Goal: Task Accomplishment & Management: Complete application form

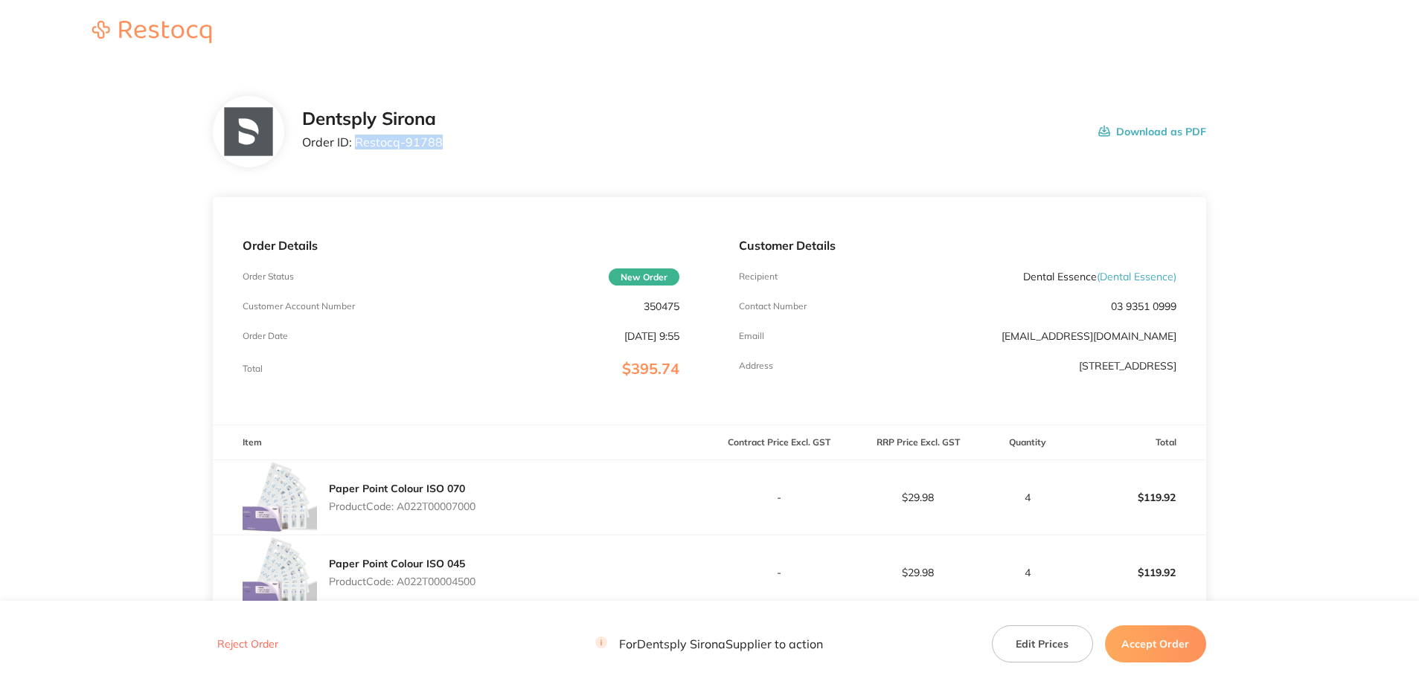
drag, startPoint x: 443, startPoint y: 152, endPoint x: 354, endPoint y: 146, distance: 89.5
click at [354, 146] on div "Dentsply Sirona Order ID: Restocq- 91788 Download as PDF" at bounding box center [754, 132] width 904 height 46
copy p "Restocq- 91788"
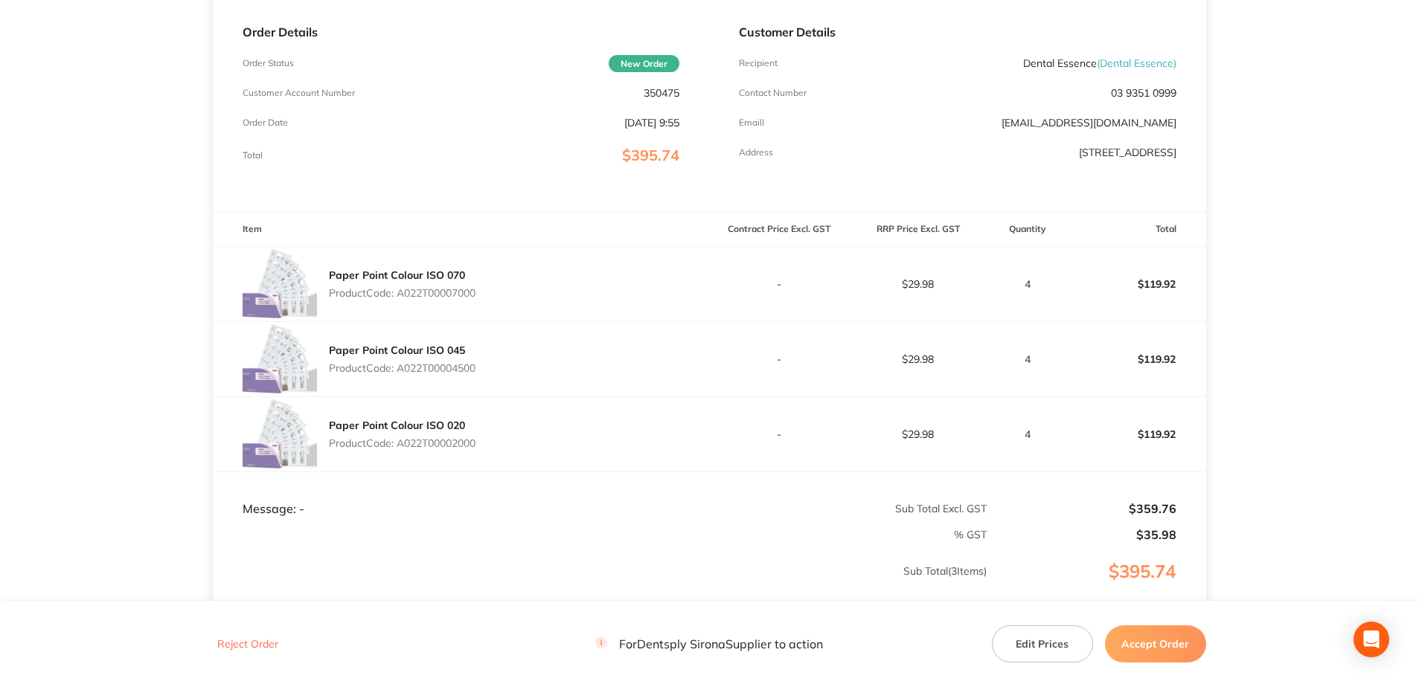
scroll to position [213, 0]
drag, startPoint x: 486, startPoint y: 293, endPoint x: 401, endPoint y: 294, distance: 84.8
click at [401, 294] on div "Paper Point Colour ISO 070 Product Code: A022T00007000" at bounding box center [461, 285] width 496 height 74
copy p "A022T00007000"
drag, startPoint x: 482, startPoint y: 371, endPoint x: 402, endPoint y: 372, distance: 79.6
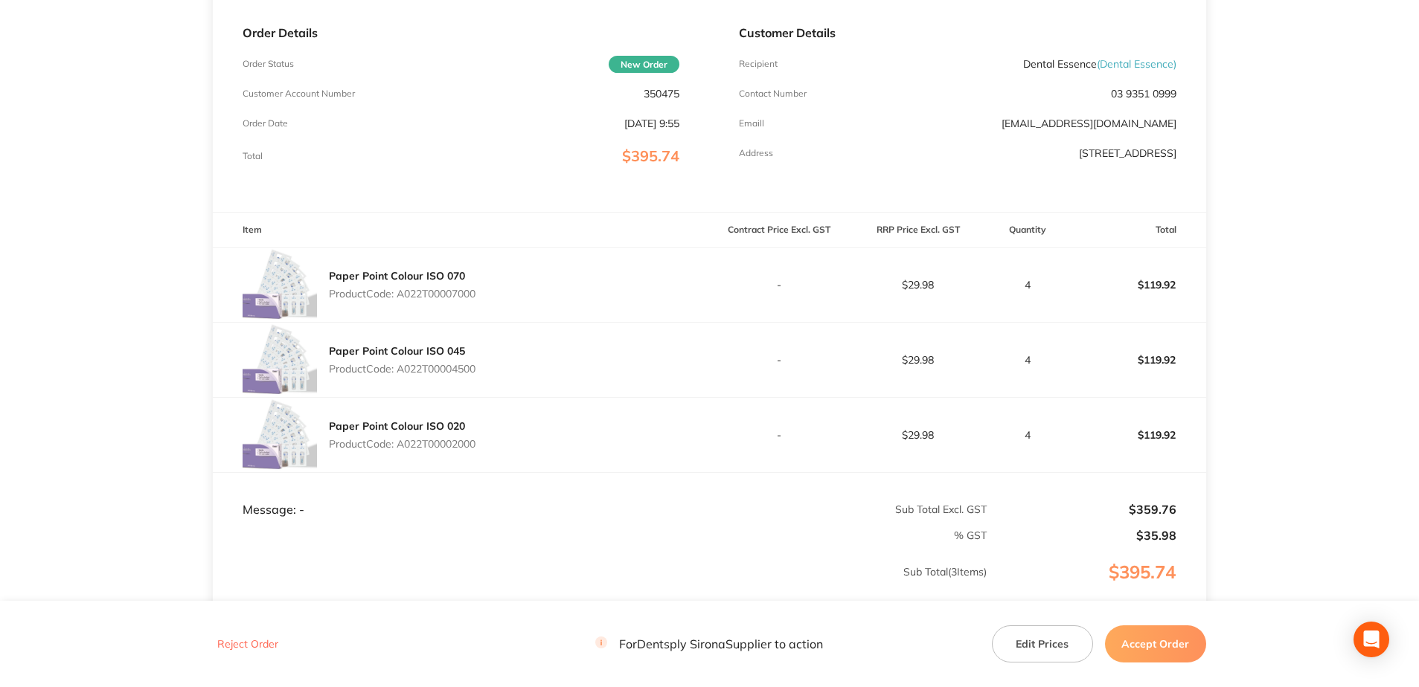
click at [402, 372] on div "Paper Point Colour ISO 045 Product Code: A022T00004500" at bounding box center [461, 360] width 496 height 74
copy p "A022T00004500"
drag, startPoint x: 487, startPoint y: 446, endPoint x: 402, endPoint y: 445, distance: 84.8
click at [402, 445] on div "Paper Point Colour ISO 020 Product Code: A022T00002000" at bounding box center [461, 435] width 496 height 74
copy p "A022T00002000"
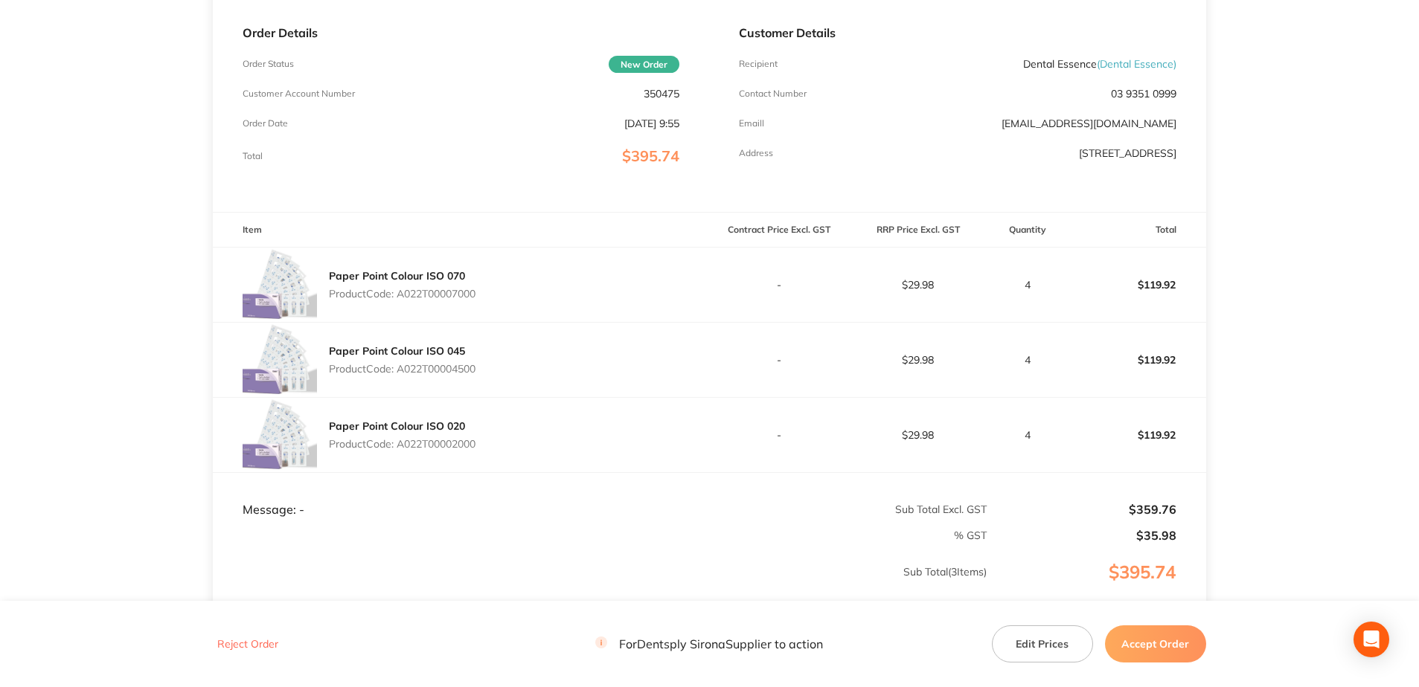
click at [1160, 646] on button "Accept Order" at bounding box center [1155, 644] width 101 height 37
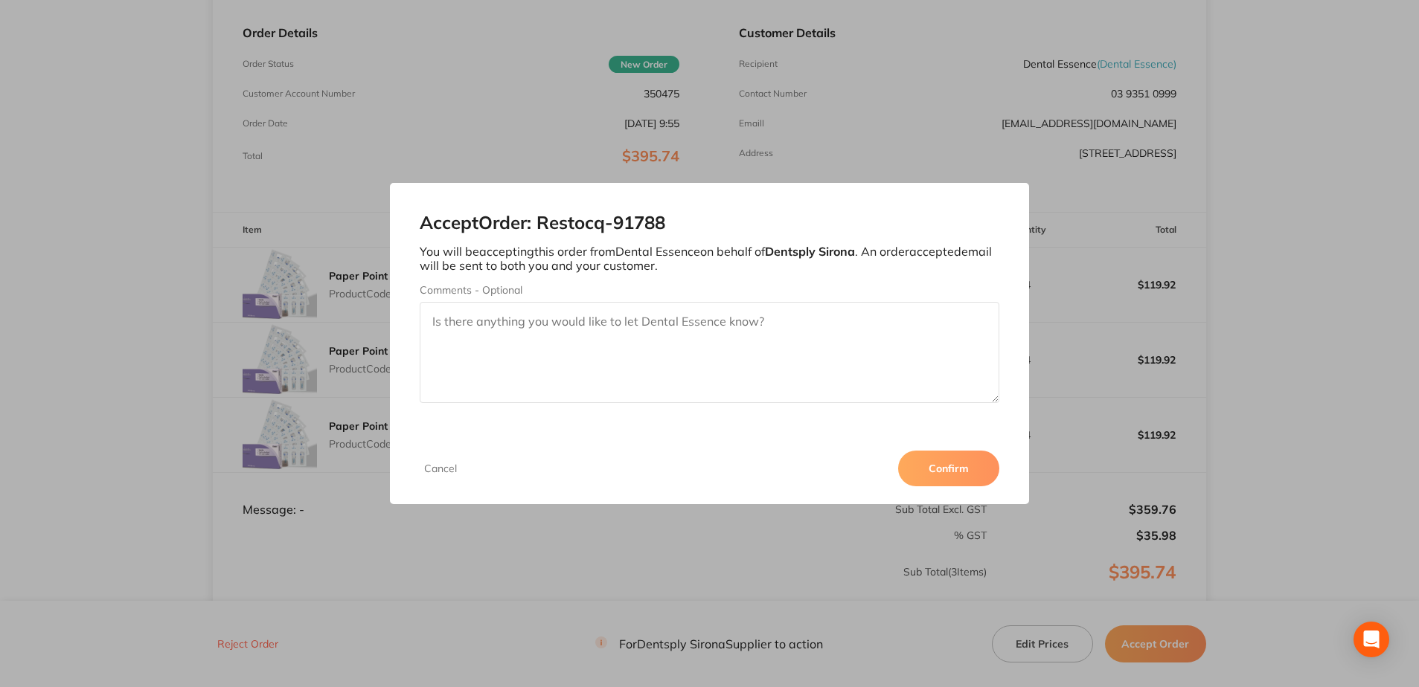
click at [978, 472] on button "Confirm" at bounding box center [948, 469] width 101 height 36
